Goal: Task Accomplishment & Management: Manage account settings

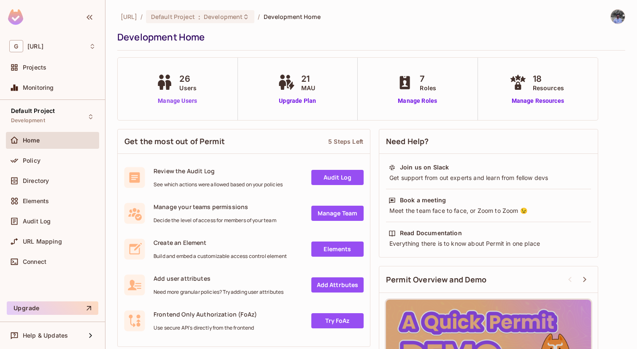
click at [172, 100] on link "Manage Users" at bounding box center [177, 101] width 47 height 9
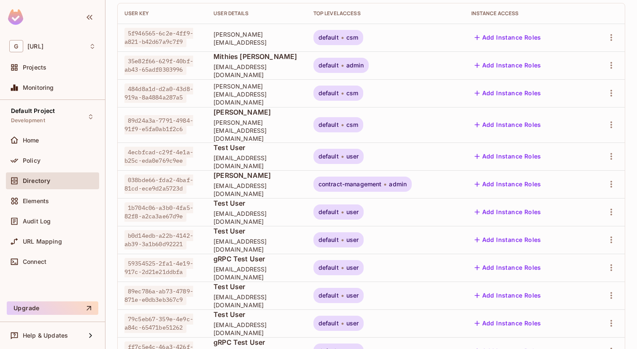
scroll to position [112, 0]
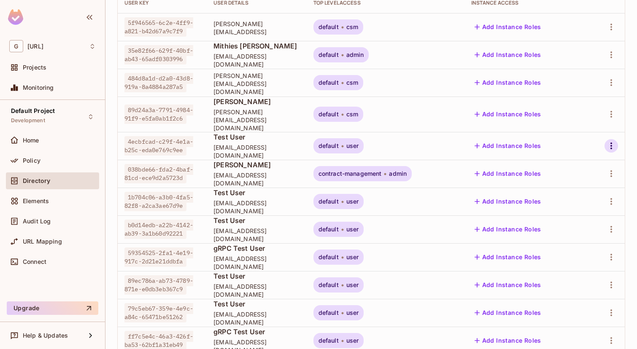
click at [612, 141] on icon "button" at bounding box center [611, 146] width 10 height 10
click at [573, 215] on div "Delete User" at bounding box center [573, 213] width 33 height 8
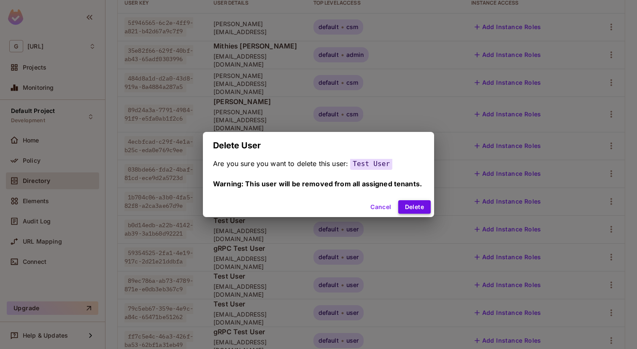
click at [411, 202] on button "Delete" at bounding box center [414, 206] width 32 height 13
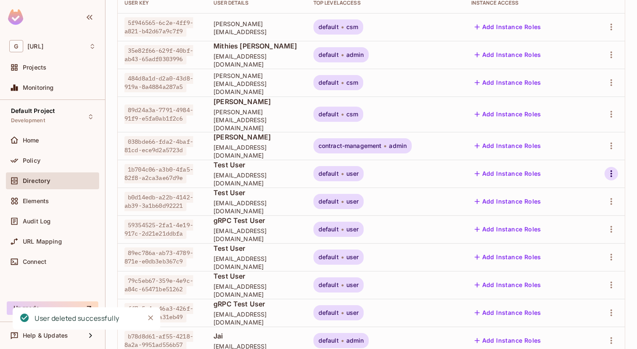
click at [613, 169] on icon "button" at bounding box center [611, 174] width 10 height 10
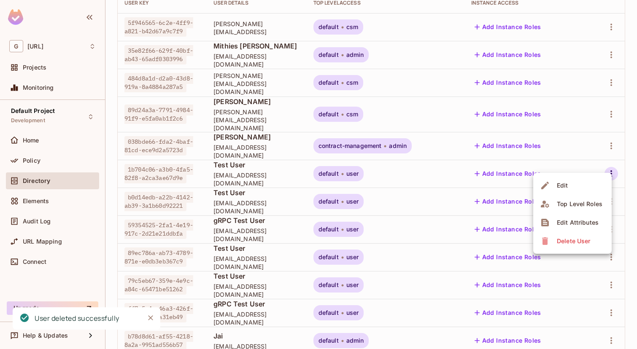
click at [569, 245] on div "Delete User" at bounding box center [573, 241] width 33 height 8
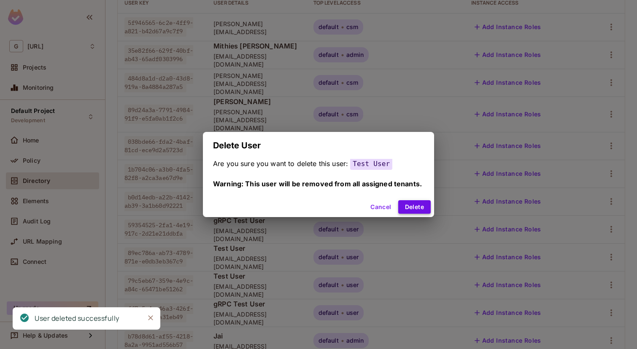
click at [424, 204] on button "Delete" at bounding box center [414, 206] width 32 height 13
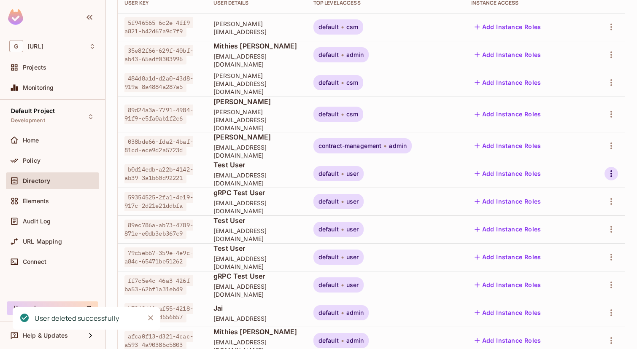
click at [610, 170] on icon "button" at bounding box center [611, 173] width 2 height 7
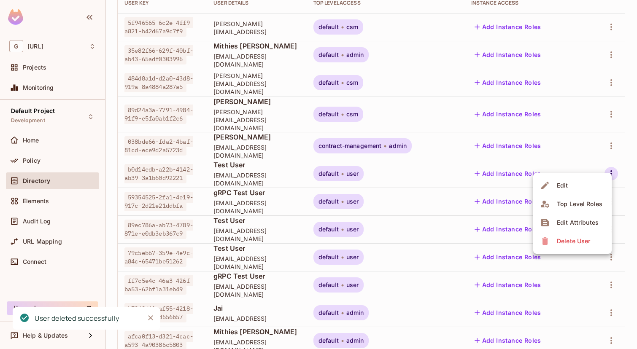
click at [563, 241] on div "Delete User" at bounding box center [573, 241] width 33 height 8
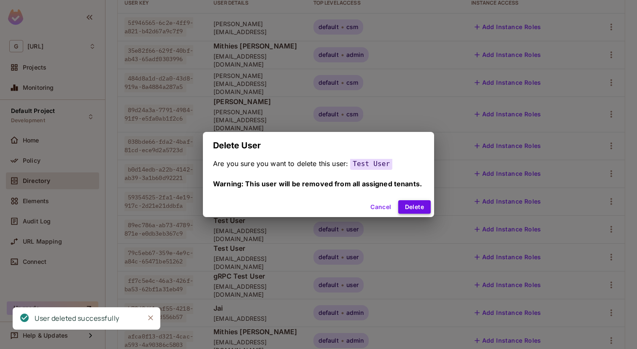
click at [412, 208] on button "Delete" at bounding box center [414, 206] width 32 height 13
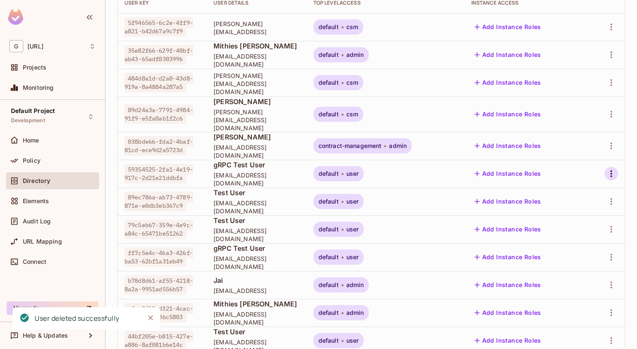
click at [608, 169] on icon "button" at bounding box center [611, 174] width 10 height 10
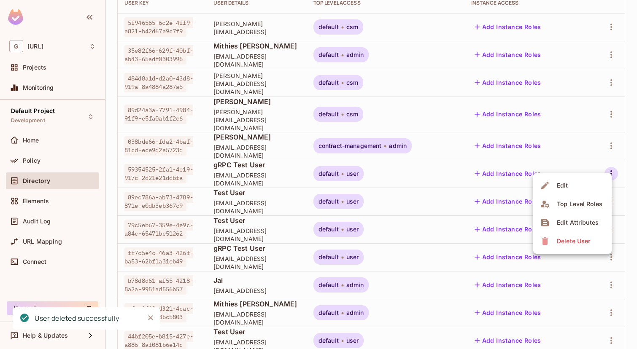
click at [578, 244] on div "Delete User" at bounding box center [573, 241] width 33 height 8
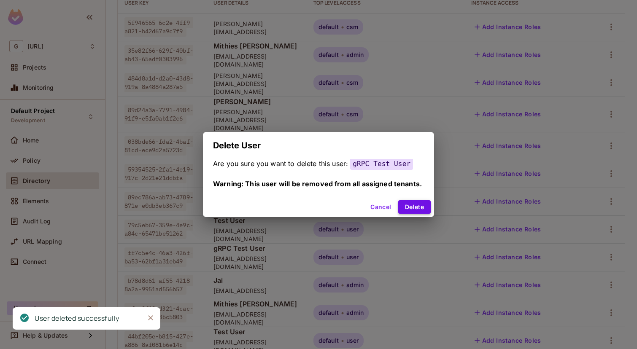
click at [408, 208] on button "Delete" at bounding box center [414, 206] width 32 height 13
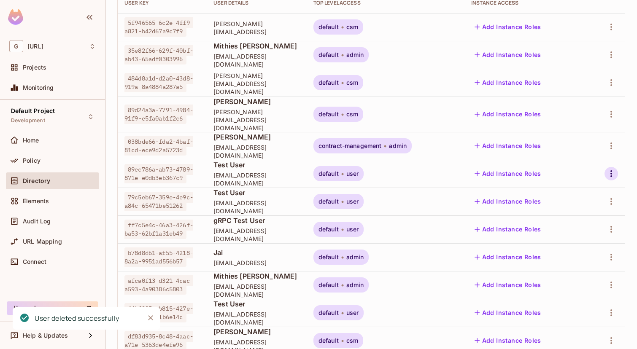
click at [611, 170] on icon "button" at bounding box center [611, 173] width 2 height 7
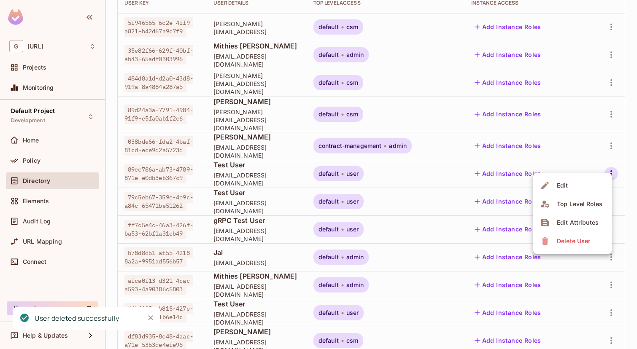
click at [574, 237] on div "Delete User" at bounding box center [573, 241] width 33 height 8
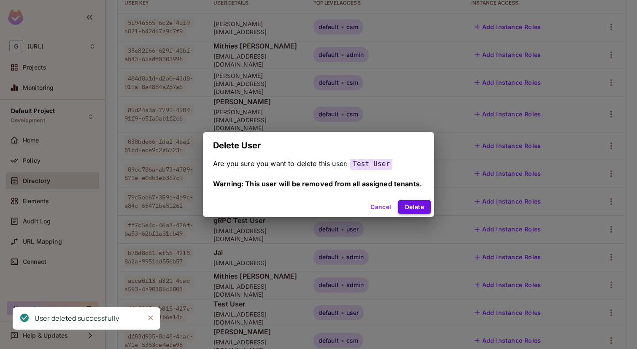
click at [408, 210] on button "Delete" at bounding box center [414, 206] width 32 height 13
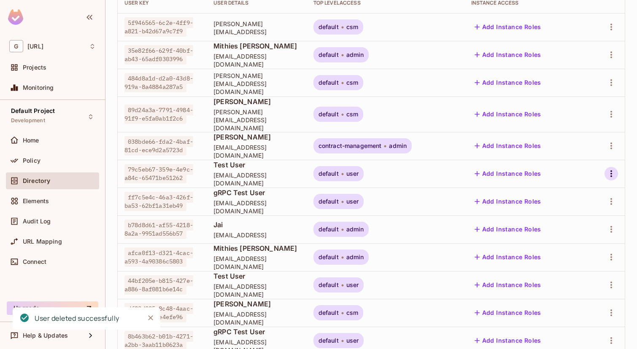
click at [611, 170] on icon "button" at bounding box center [611, 173] width 2 height 7
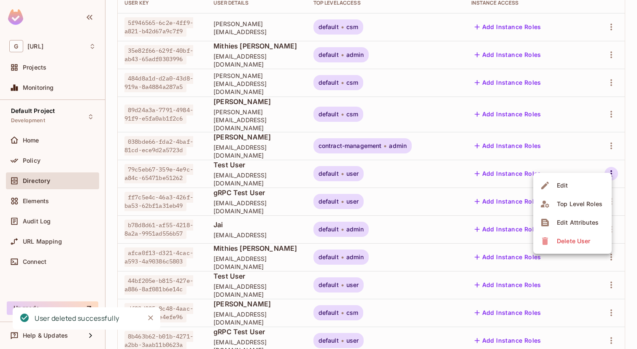
click at [562, 242] on div "Delete User" at bounding box center [573, 241] width 33 height 8
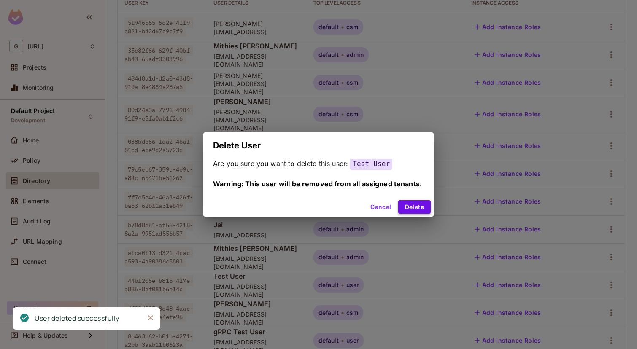
click at [426, 208] on button "Delete" at bounding box center [414, 206] width 32 height 13
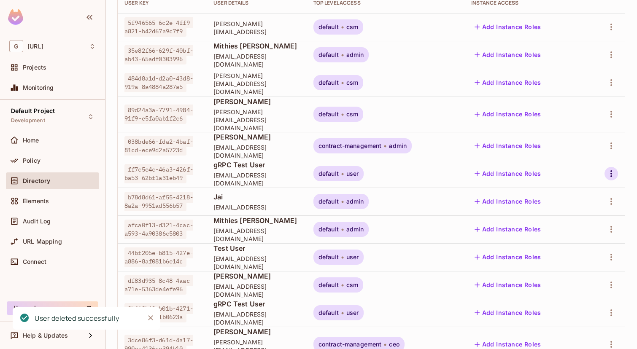
click at [611, 170] on icon "button" at bounding box center [611, 174] width 10 height 10
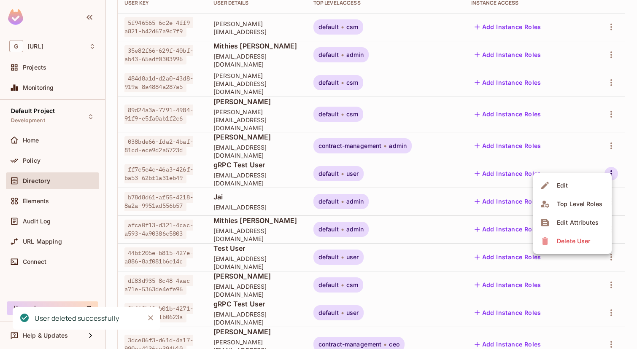
click at [567, 248] on li "Delete User" at bounding box center [572, 241] width 78 height 19
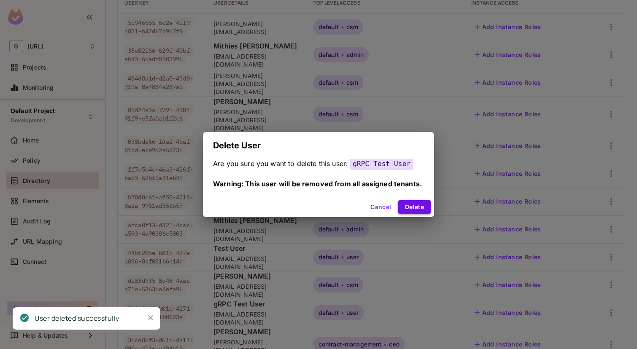
click at [419, 209] on button "Delete" at bounding box center [414, 206] width 32 height 13
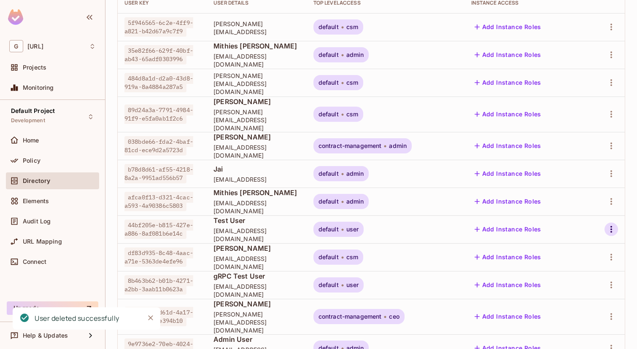
click at [611, 226] on icon "button" at bounding box center [611, 229] width 2 height 7
click at [579, 290] on li "Delete User" at bounding box center [572, 297] width 78 height 19
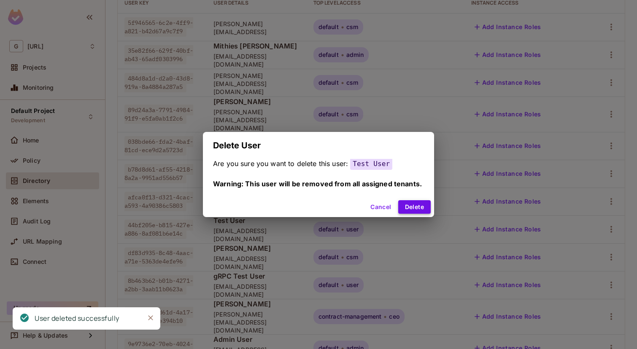
click at [424, 206] on button "Delete" at bounding box center [414, 206] width 32 height 13
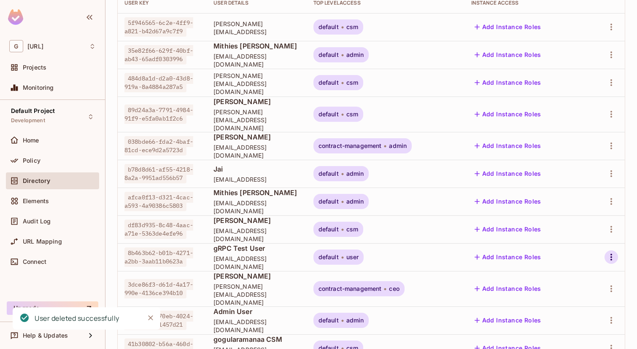
click at [611, 254] on icon "button" at bounding box center [611, 257] width 2 height 7
click at [584, 331] on span "Delete User" at bounding box center [573, 324] width 38 height 13
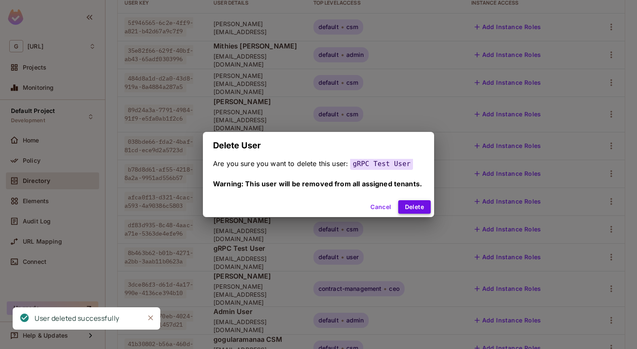
click at [411, 208] on button "Delete" at bounding box center [414, 206] width 32 height 13
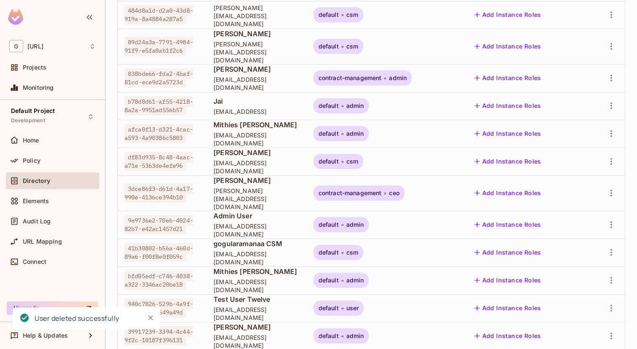
scroll to position [198, 0]
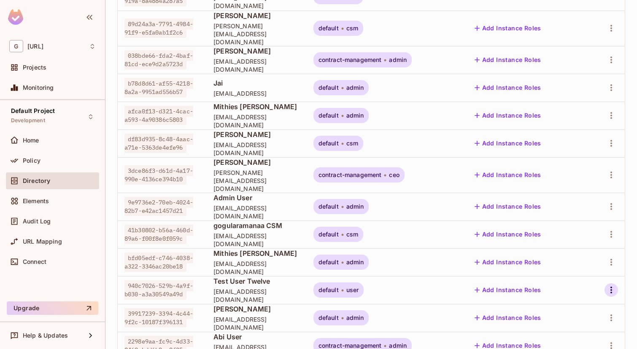
click at [614, 285] on icon "button" at bounding box center [611, 290] width 10 height 10
click at [578, 326] on div "Delete User" at bounding box center [573, 330] width 33 height 8
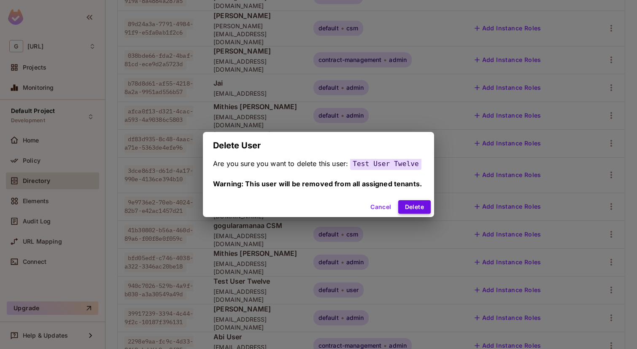
click at [419, 205] on button "Delete" at bounding box center [414, 206] width 32 height 13
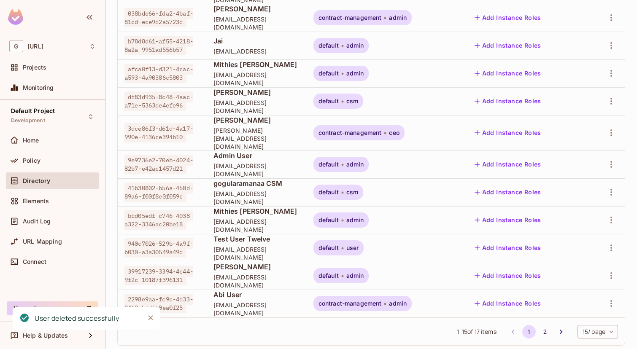
scroll to position [236, 0]
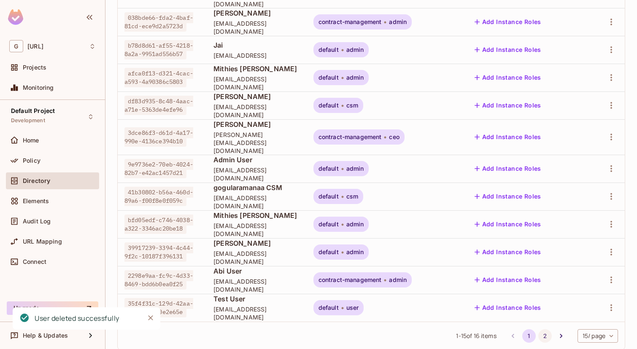
click at [542, 329] on button "2" at bounding box center [544, 335] width 13 height 13
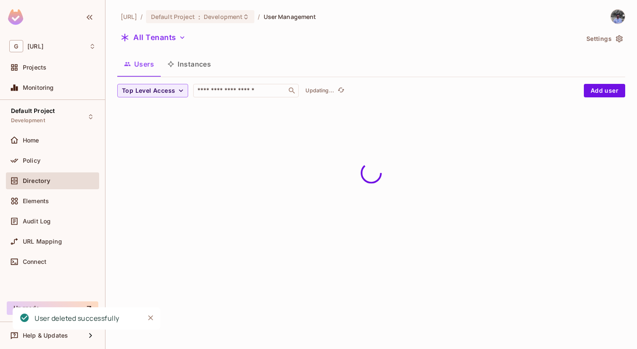
scroll to position [0, 0]
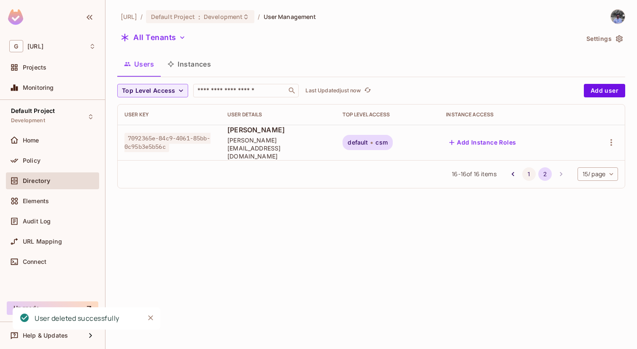
click at [528, 168] on button "1" at bounding box center [528, 173] width 13 height 13
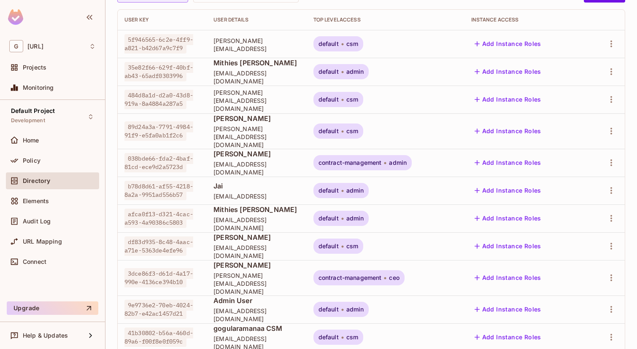
scroll to position [96, 0]
click at [606, 213] on icon "button" at bounding box center [611, 218] width 10 height 10
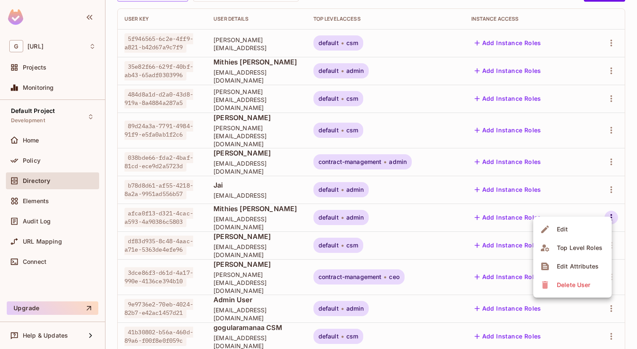
click at [568, 290] on span "Delete User" at bounding box center [573, 284] width 38 height 13
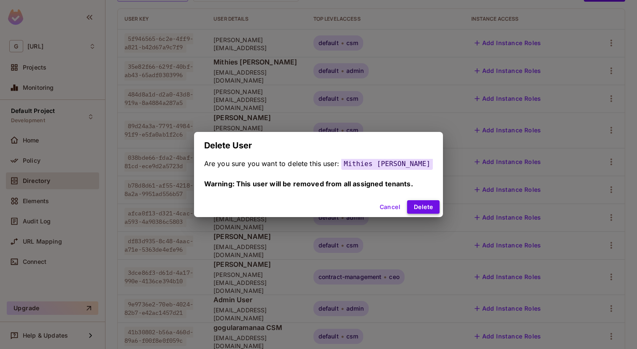
click at [422, 205] on button "Delete" at bounding box center [423, 206] width 32 height 13
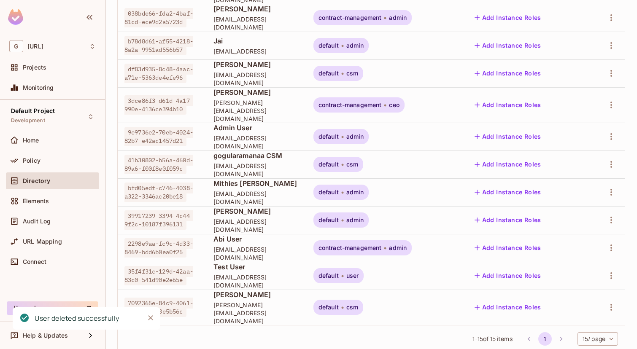
scroll to position [0, 0]
